Goal: Information Seeking & Learning: Learn about a topic

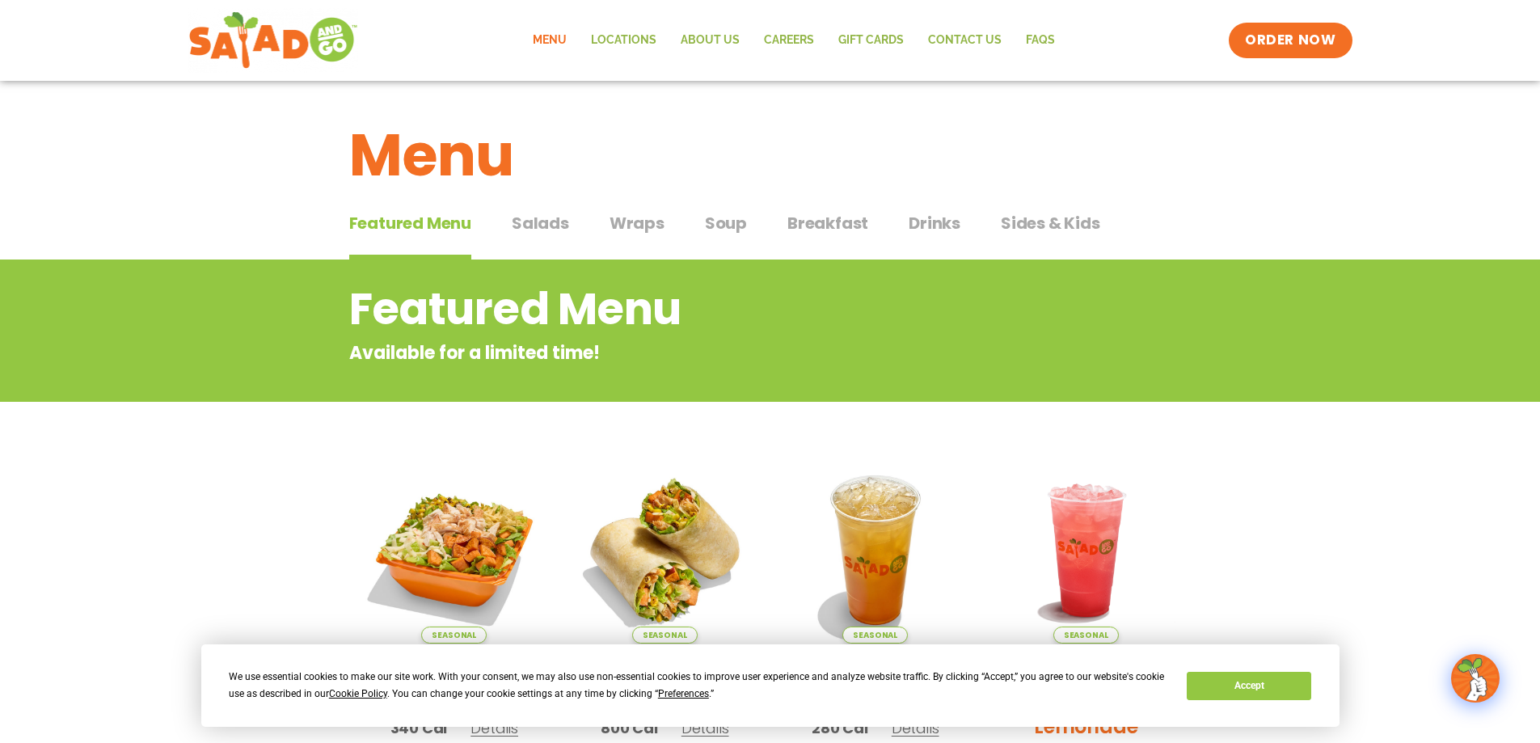
click at [545, 223] on span "Salads" at bounding box center [540, 223] width 57 height 24
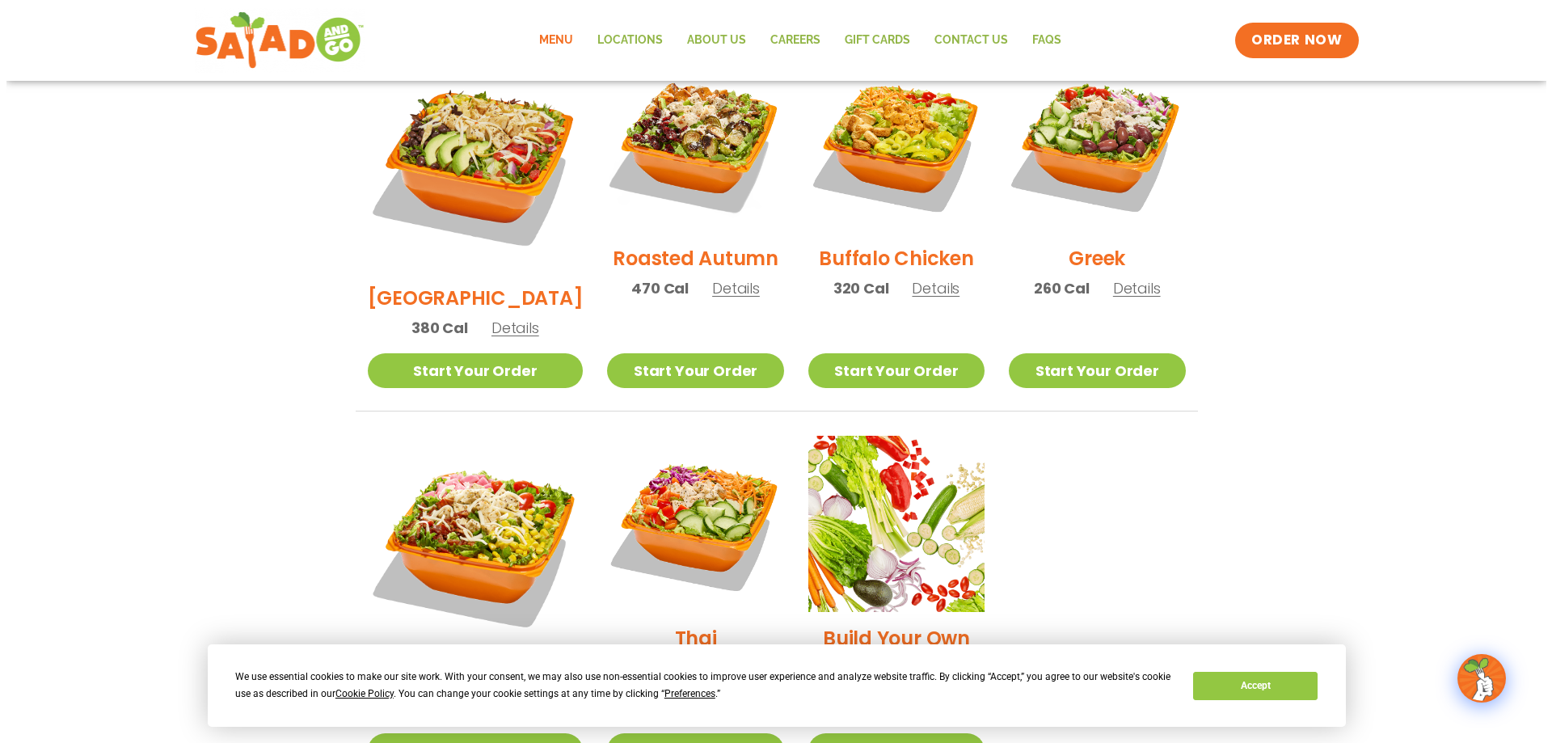
scroll to position [970, 0]
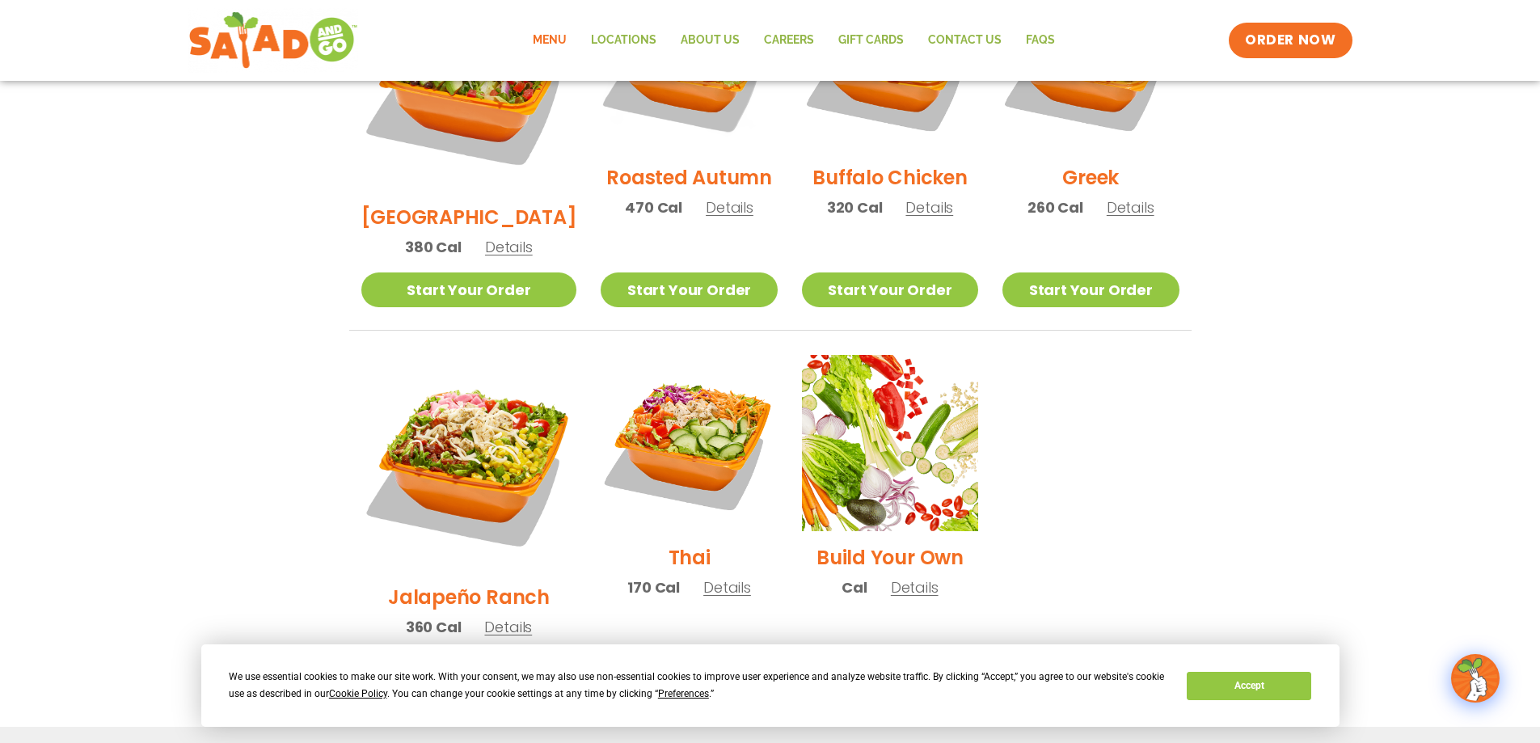
click at [496, 617] on span "Details" at bounding box center [508, 627] width 48 height 20
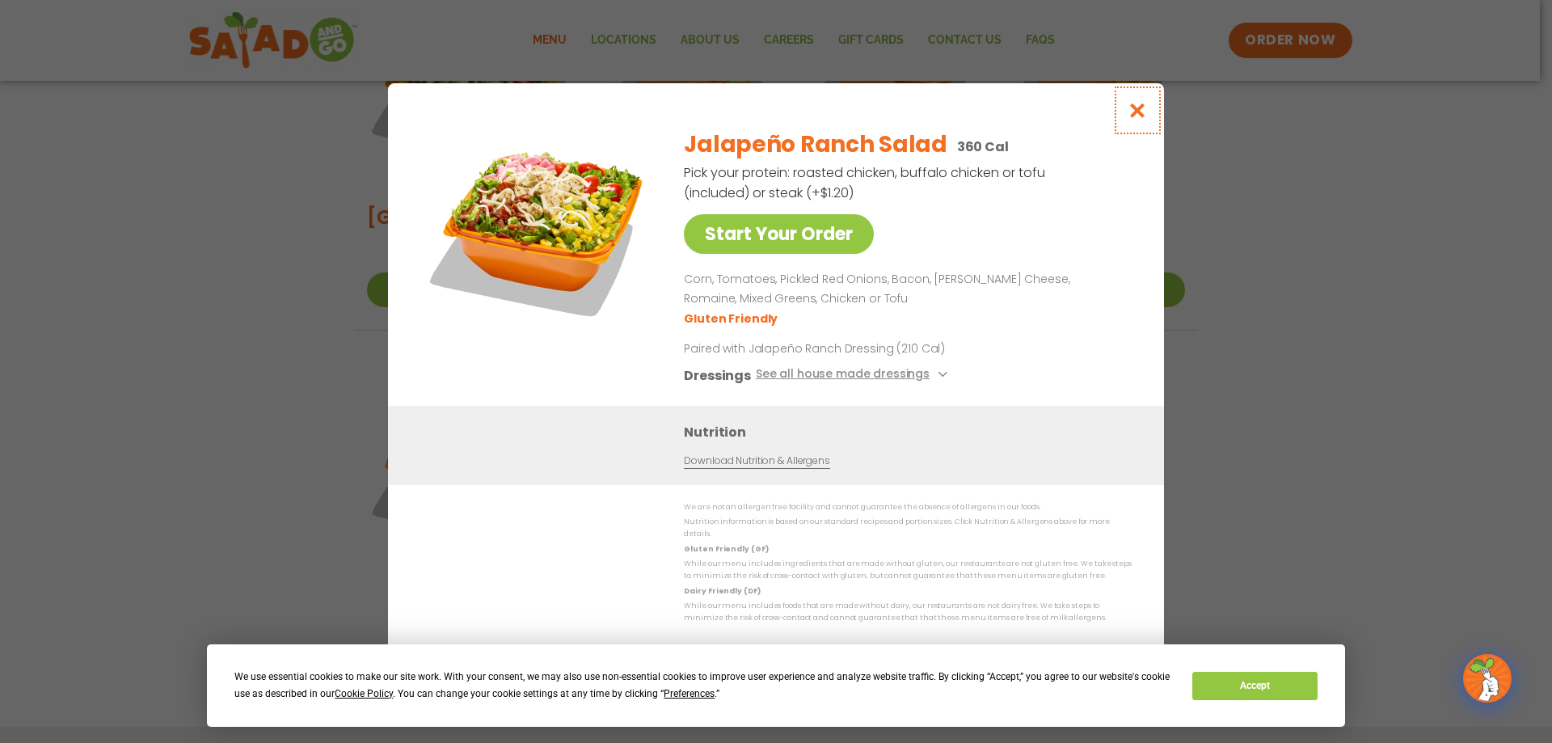
click at [1141, 117] on icon "Close modal" at bounding box center [1138, 110] width 20 height 17
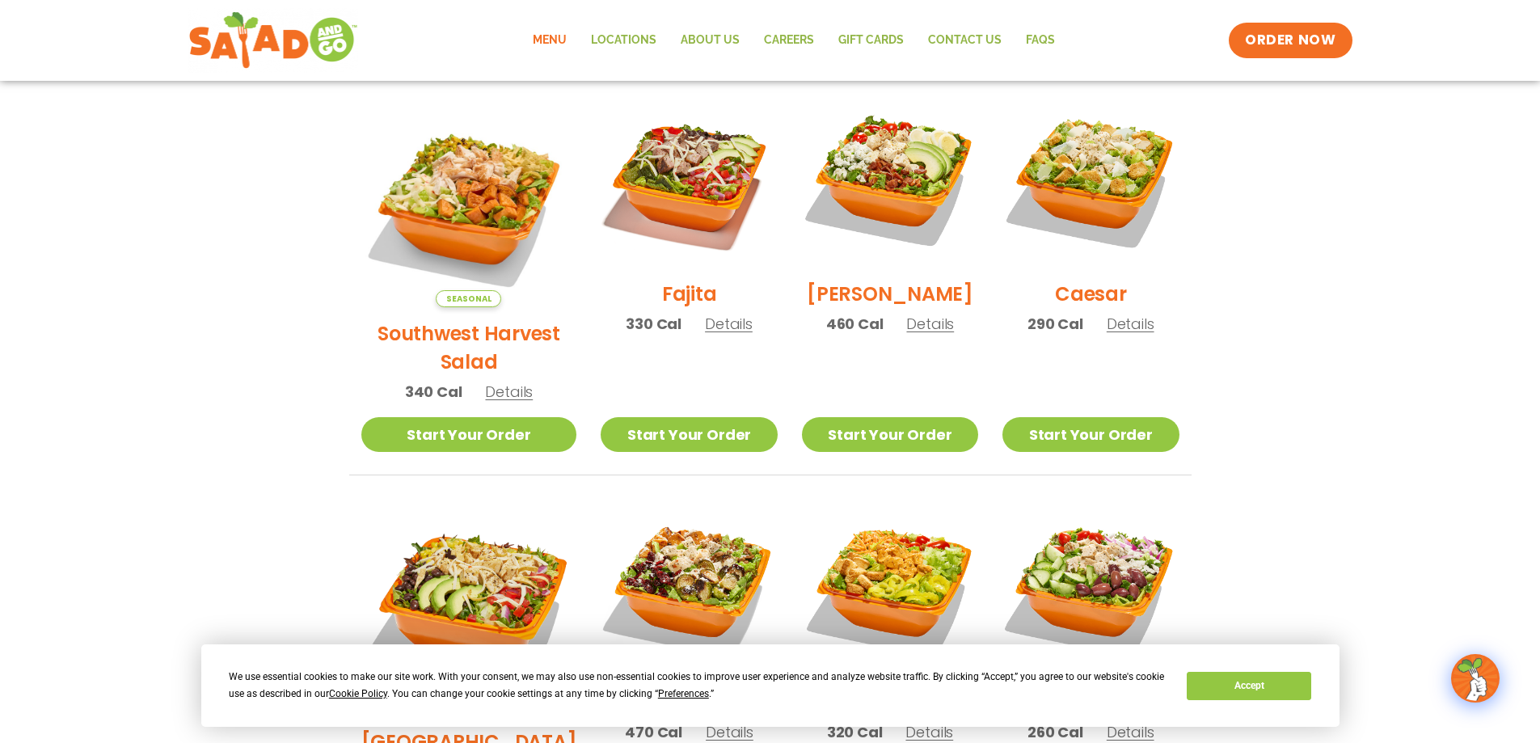
scroll to position [365, 0]
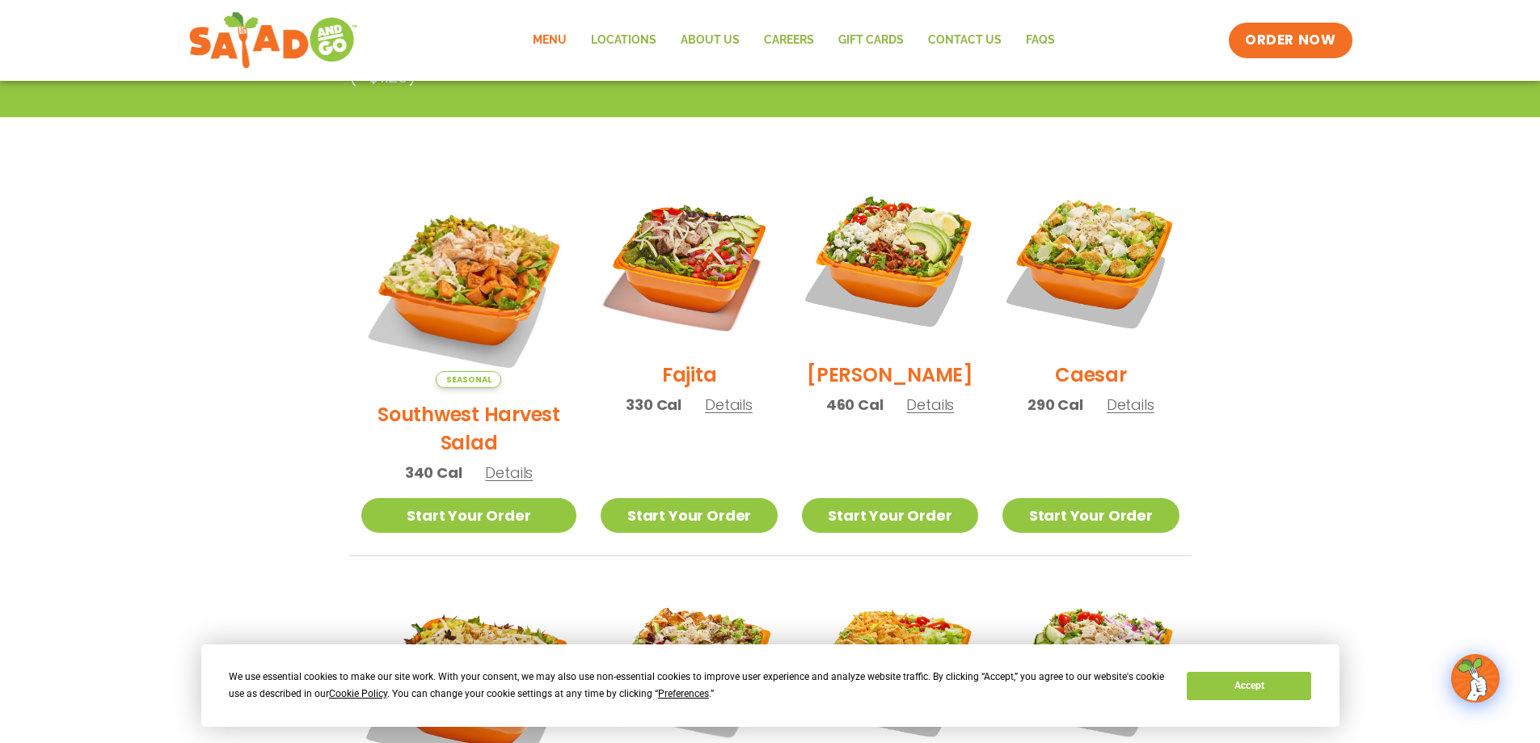
click at [1109, 415] on span "Details" at bounding box center [1131, 404] width 48 height 20
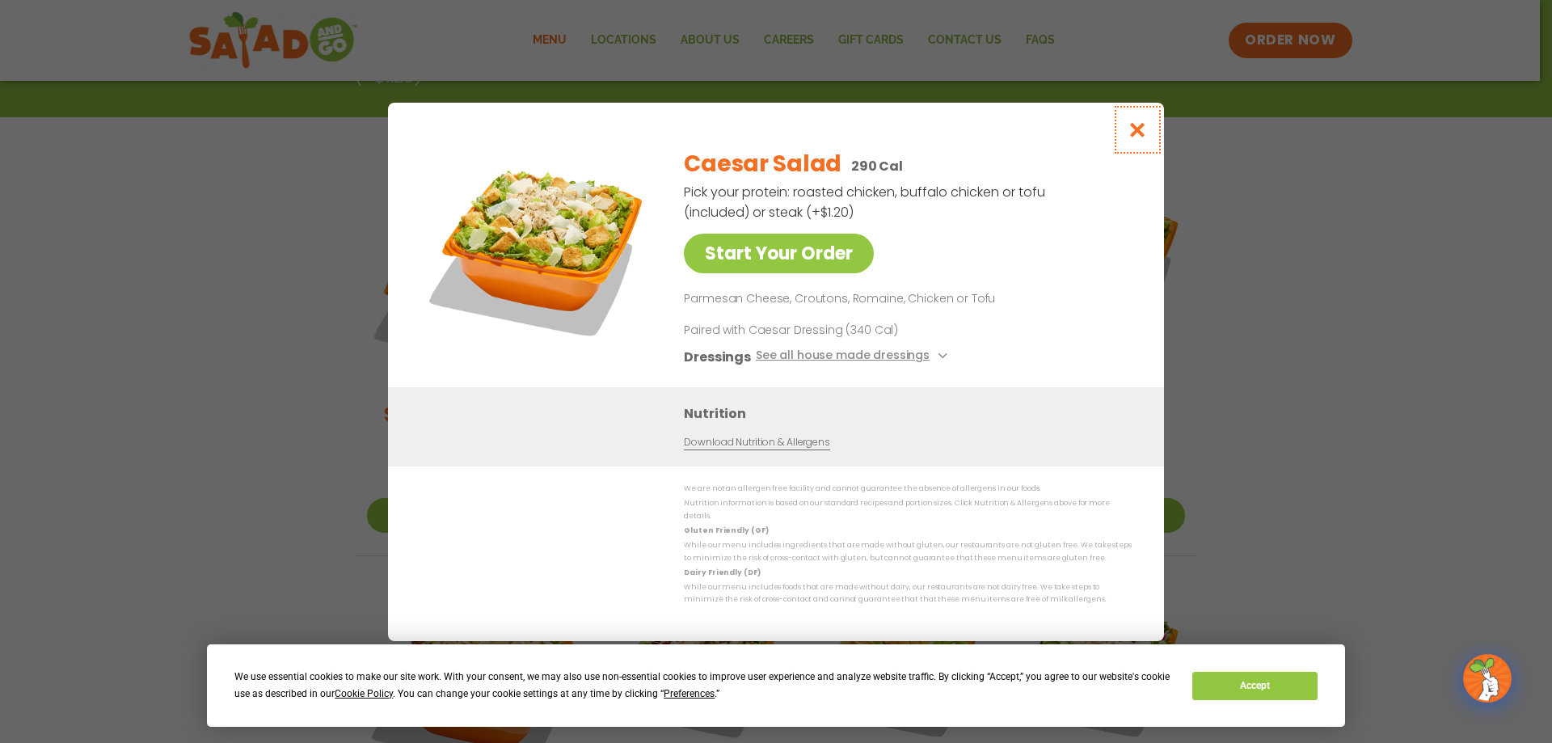
click at [1139, 135] on icon "Close modal" at bounding box center [1138, 129] width 20 height 17
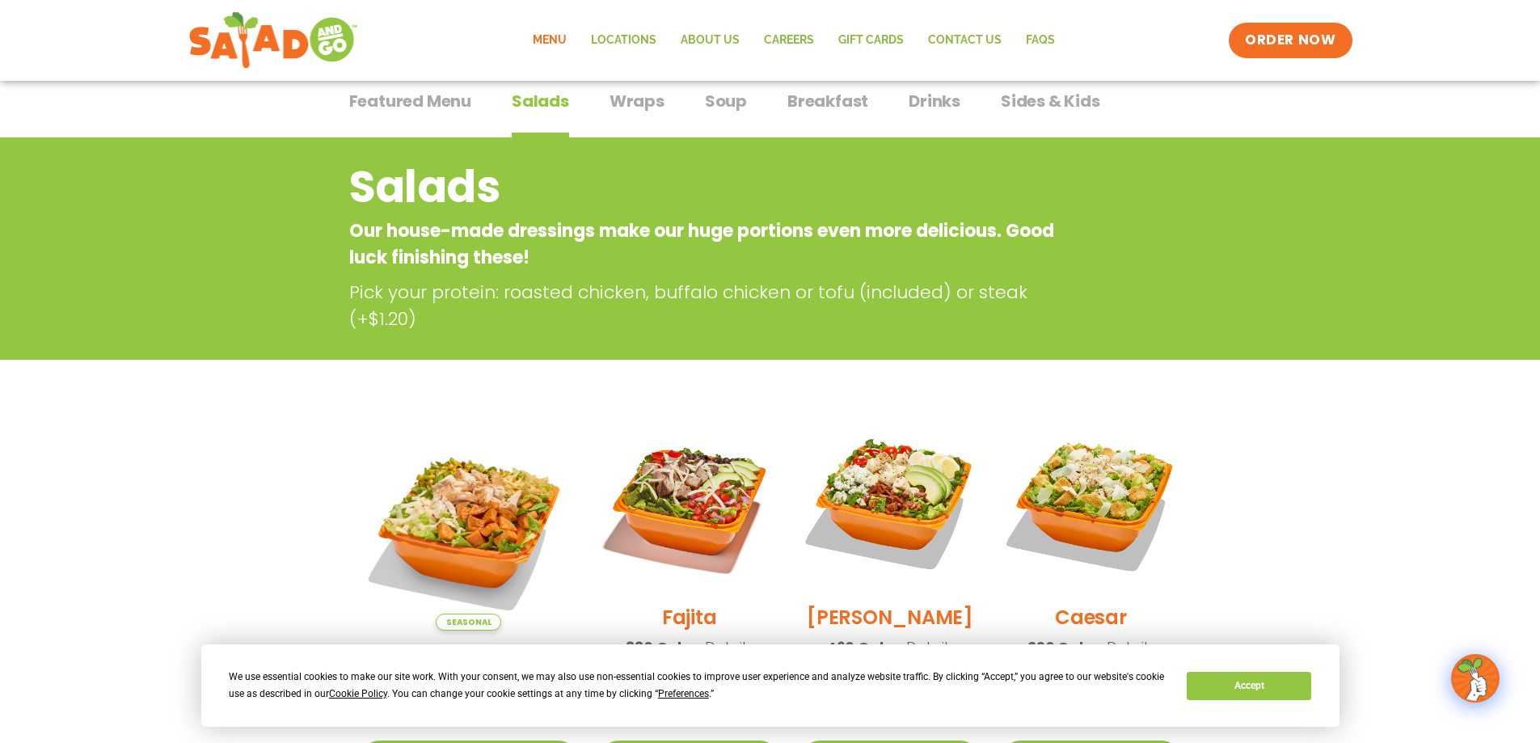
scroll to position [0, 0]
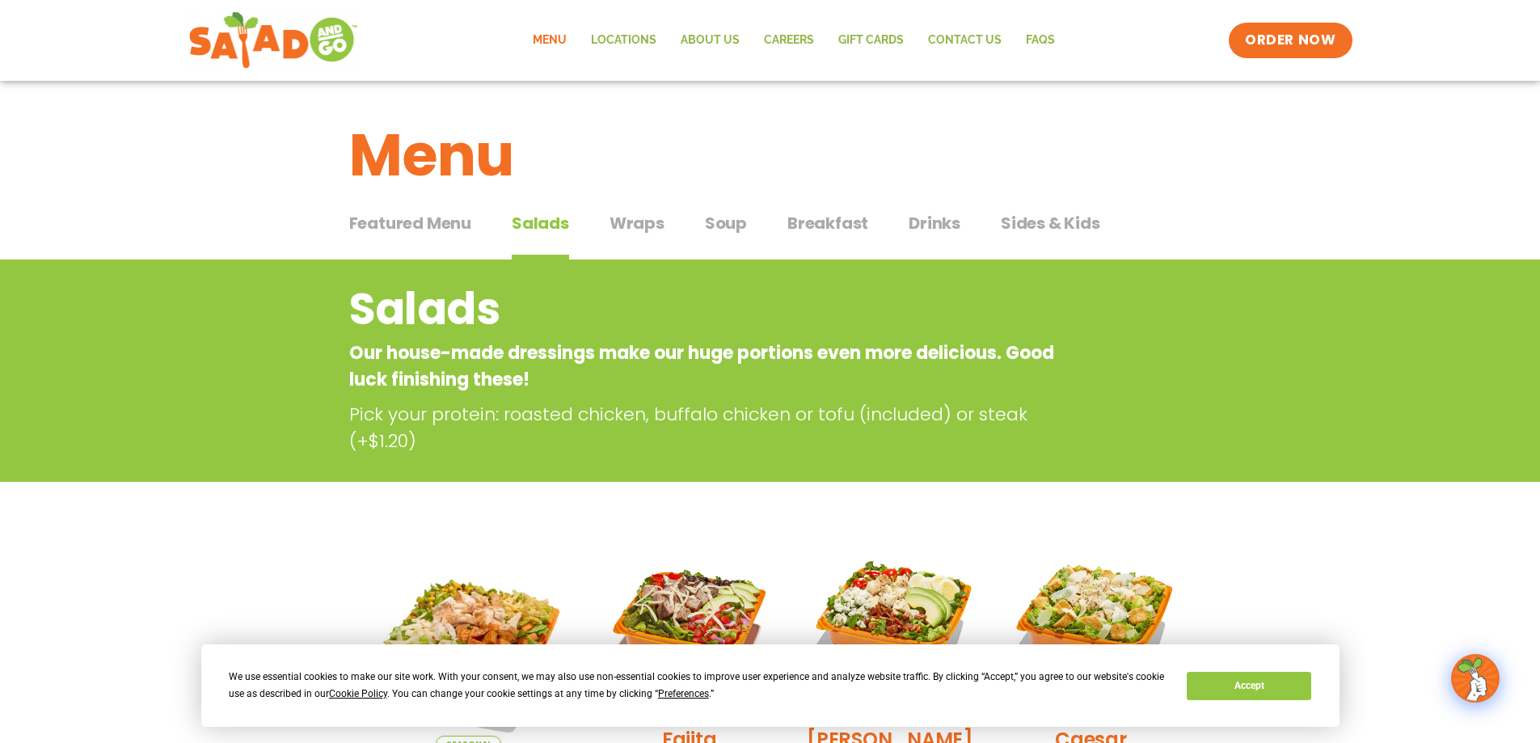
click at [726, 228] on span "Soup" at bounding box center [726, 223] width 42 height 24
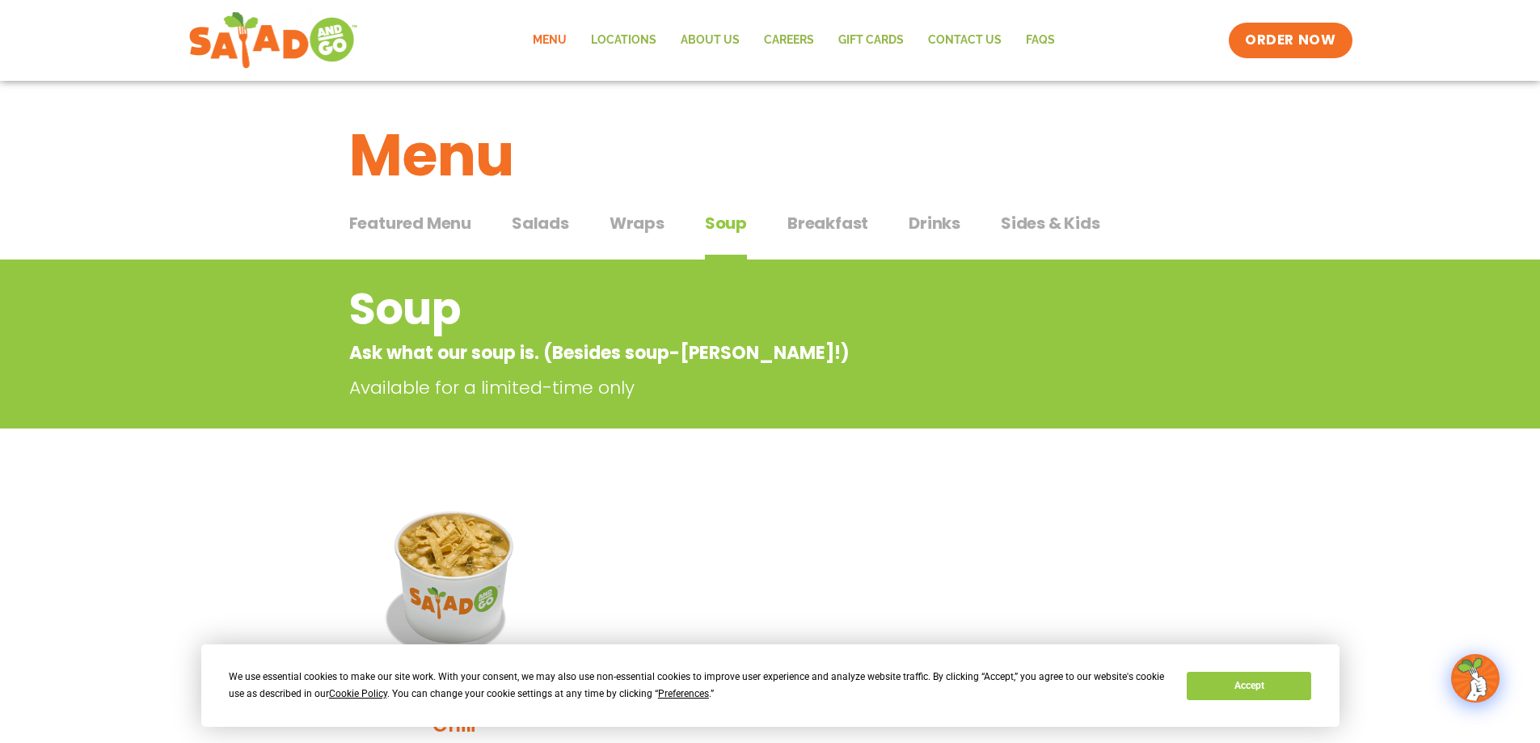
click at [526, 225] on span "Salads" at bounding box center [540, 223] width 57 height 24
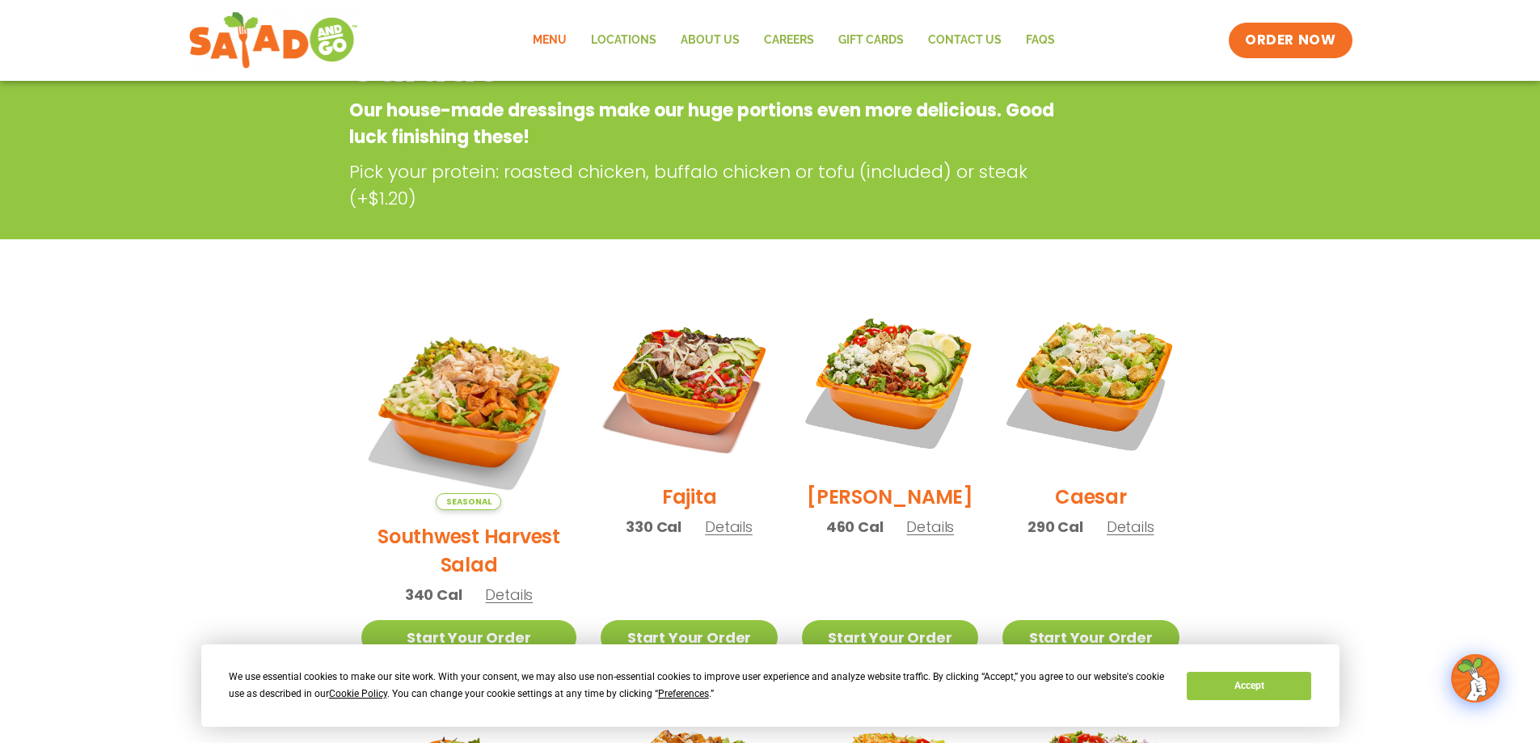
scroll to position [404, 0]
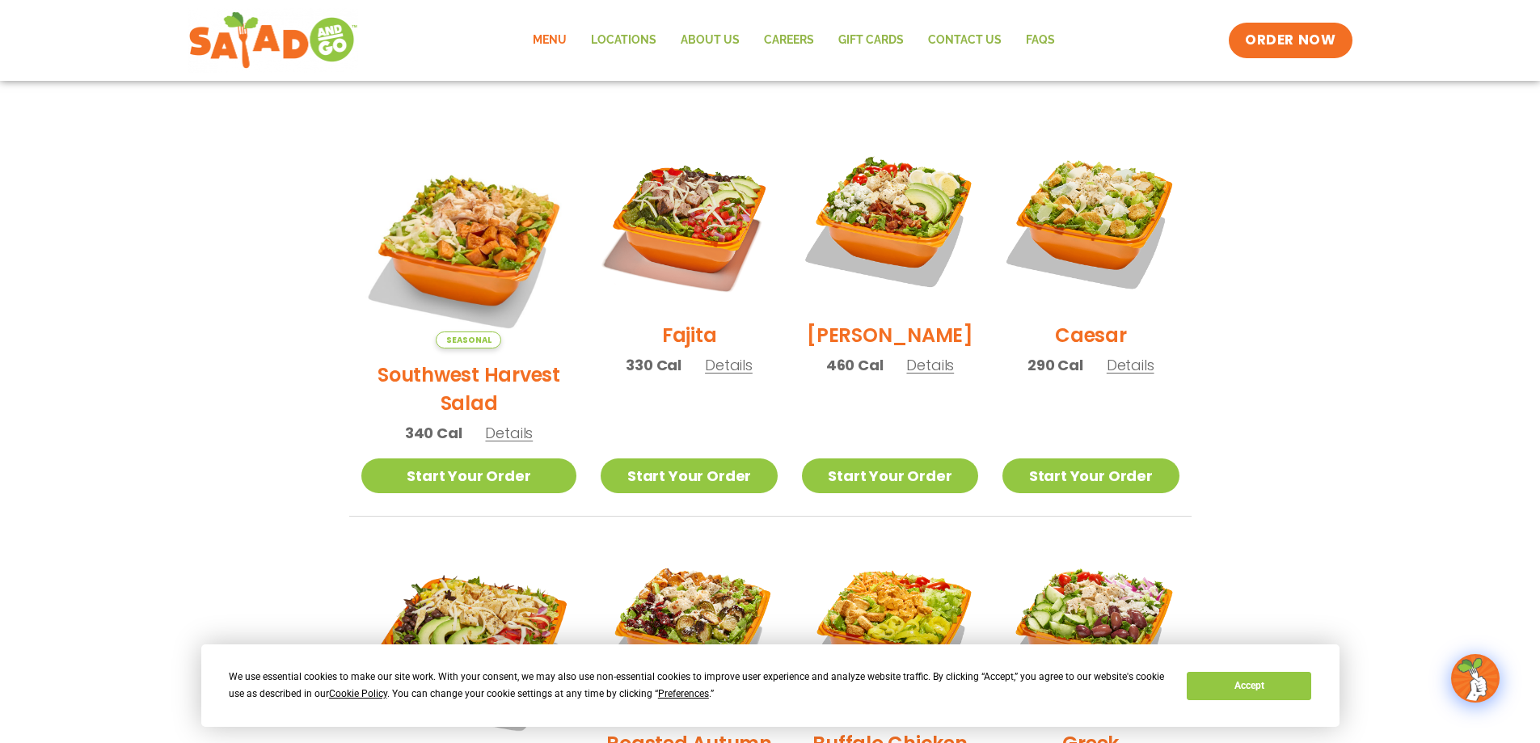
click at [705, 374] on span "Details" at bounding box center [729, 365] width 48 height 20
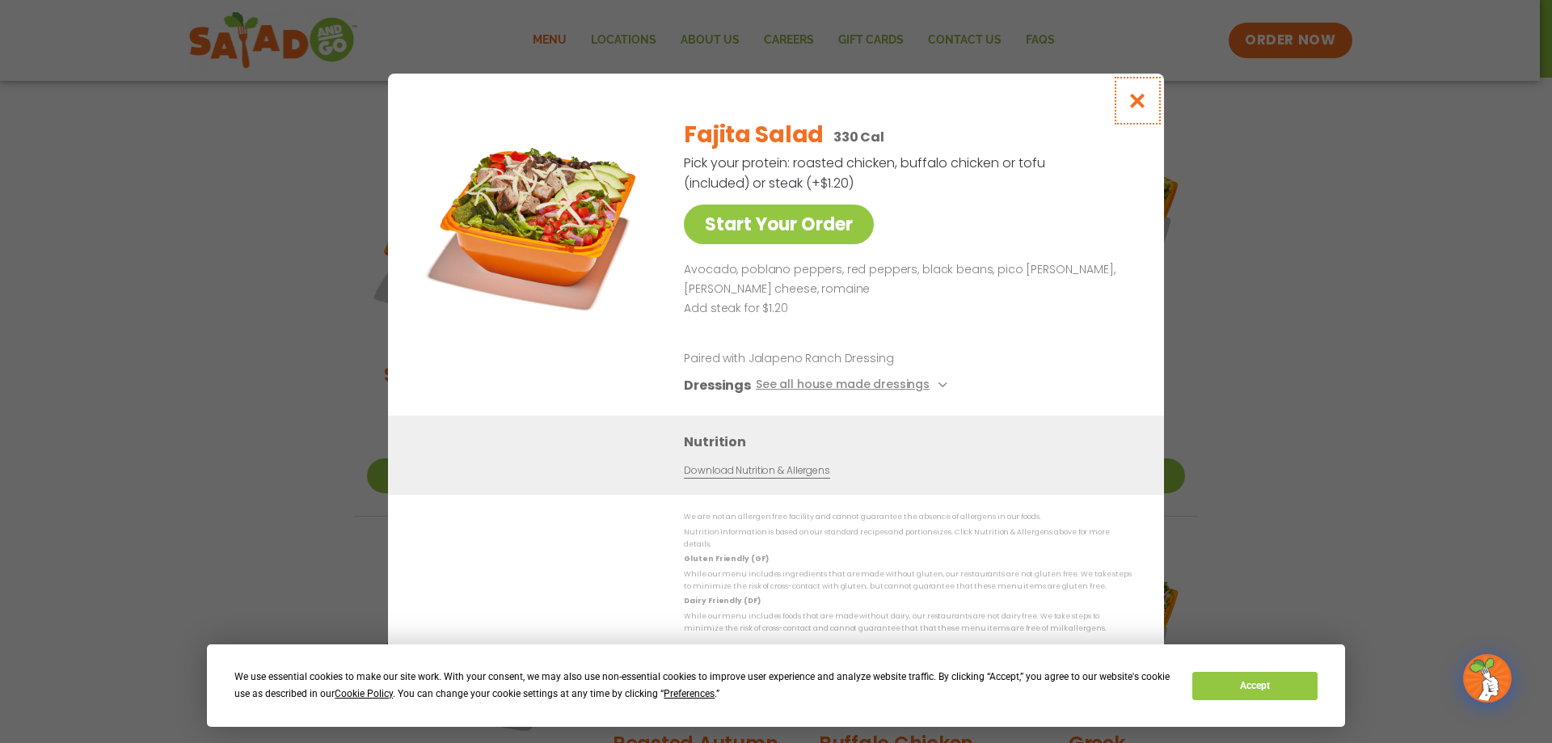
click at [1141, 104] on icon "Close modal" at bounding box center [1138, 100] width 20 height 17
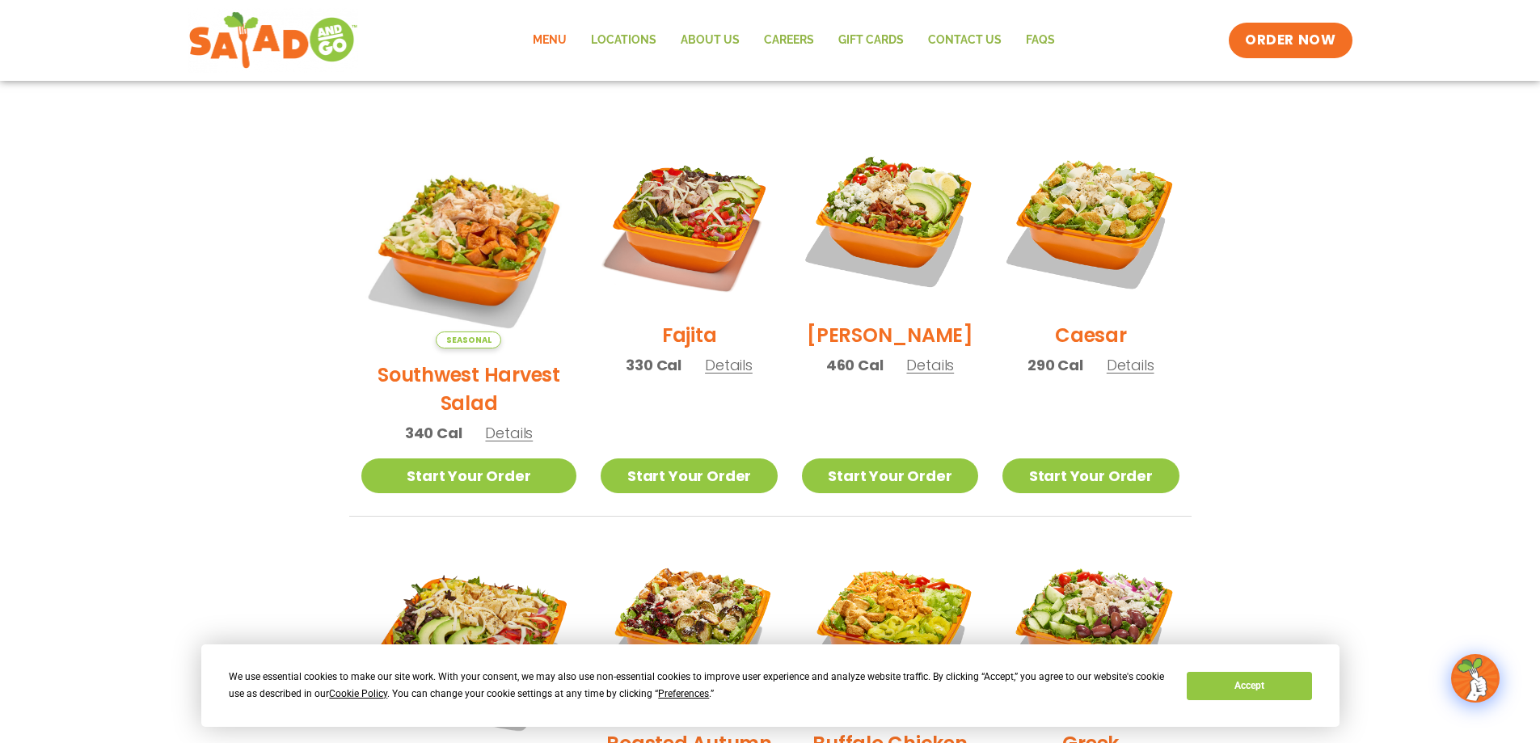
scroll to position [485, 0]
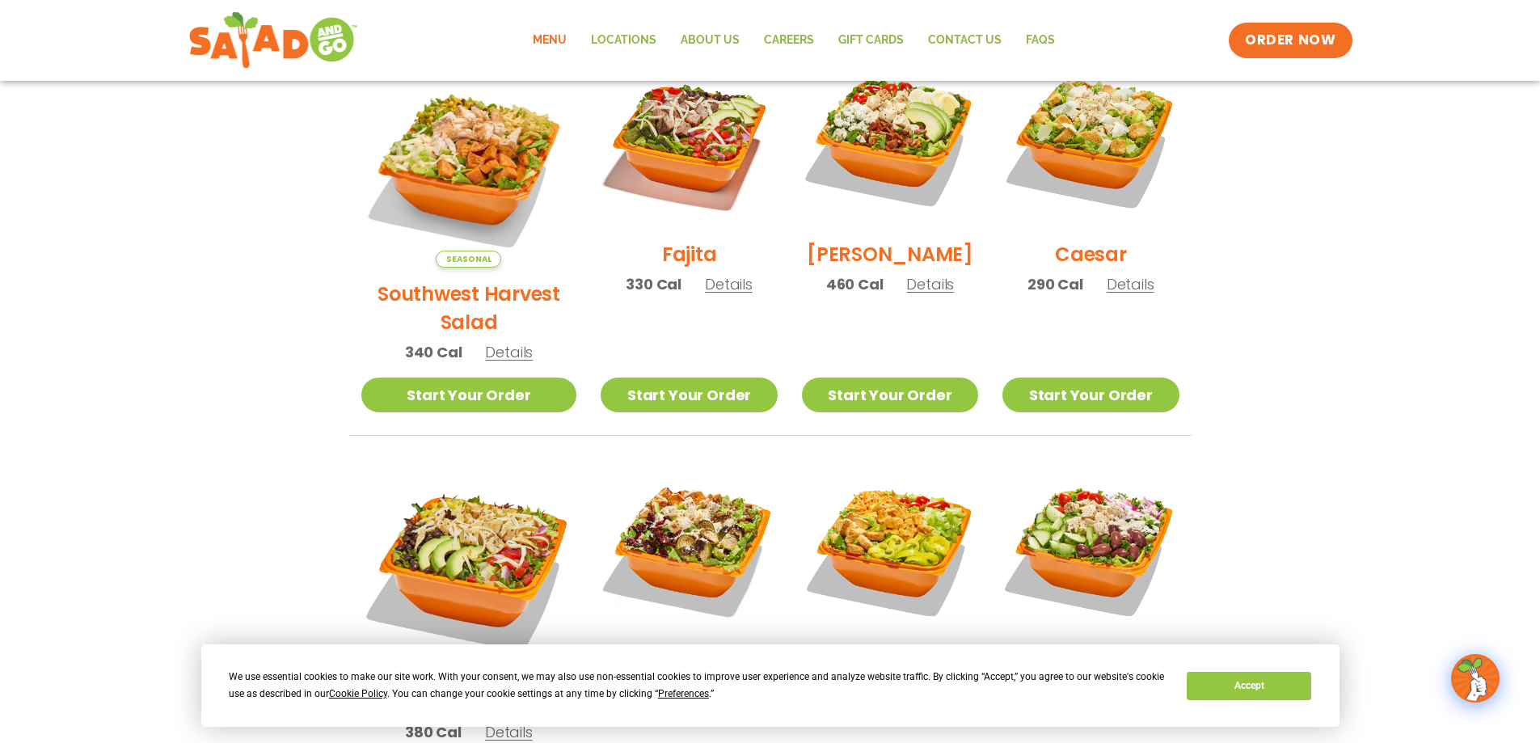
click at [487, 342] on span "Details" at bounding box center [509, 352] width 48 height 20
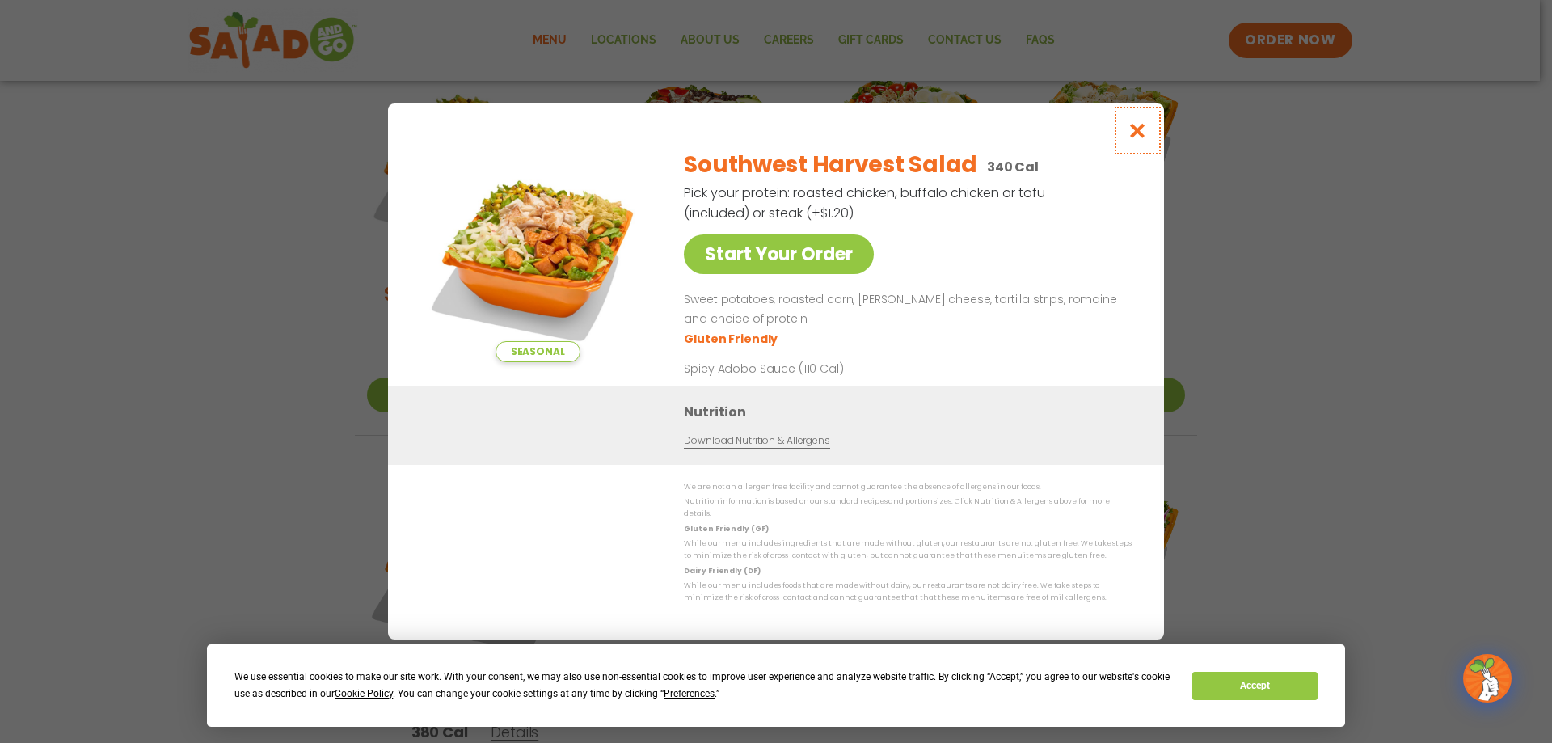
click at [1141, 135] on icon "Close modal" at bounding box center [1138, 130] width 20 height 17
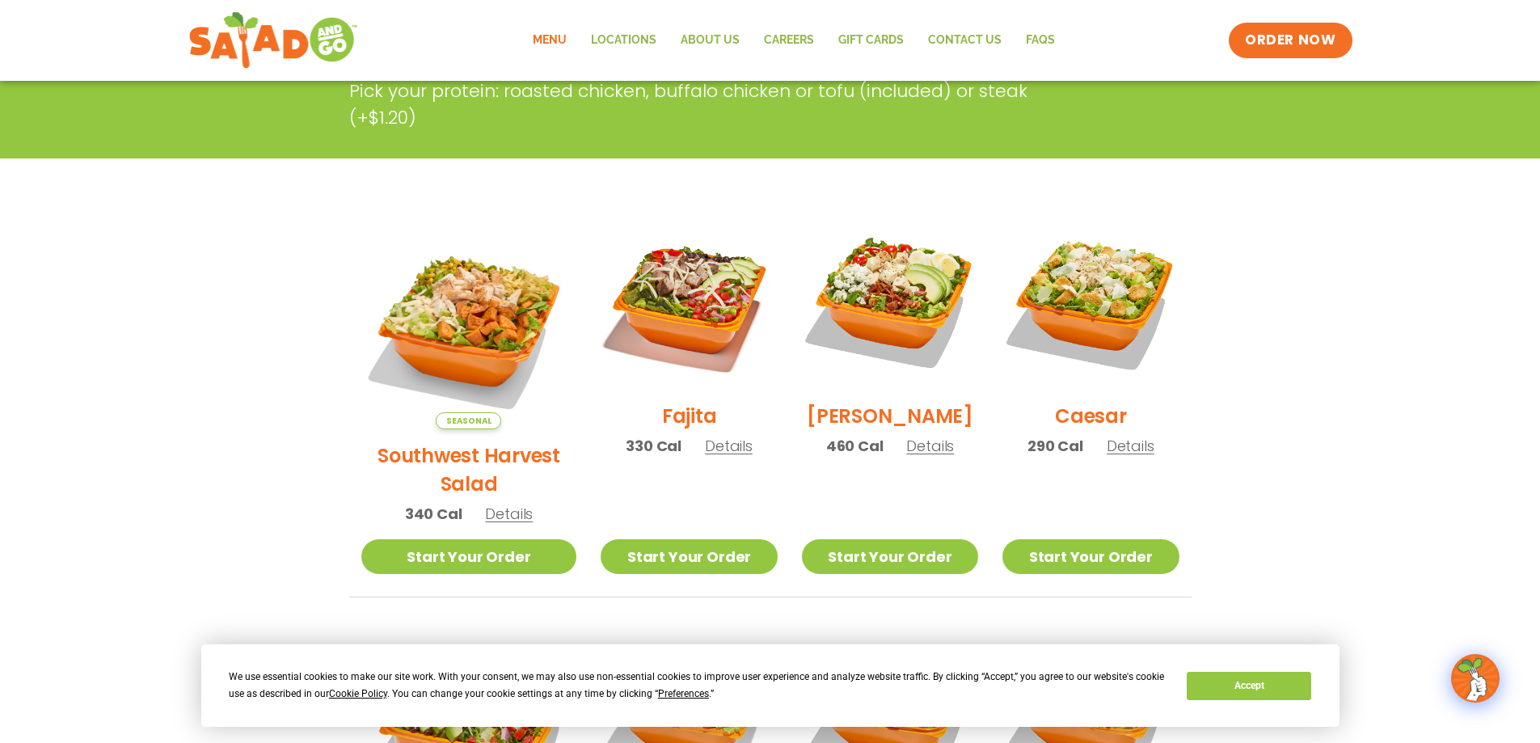
scroll to position [162, 0]
